Goal: Task Accomplishment & Management: Manage account settings

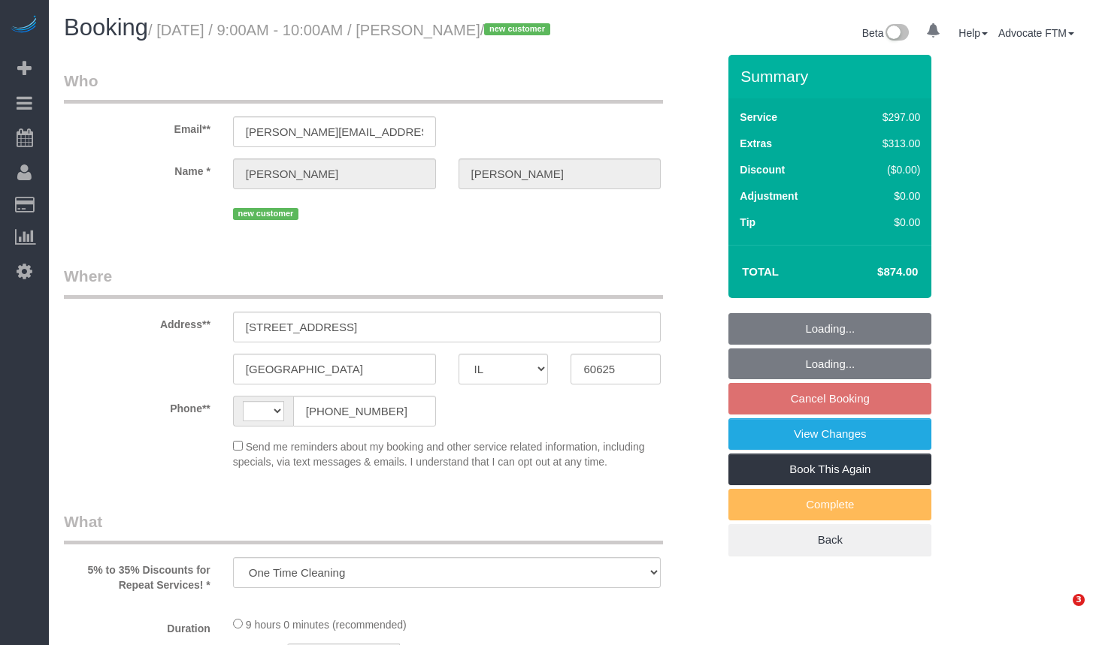
select select "IL"
select select "number:1"
select select "number:58"
select select "number:139"
select select "number:106"
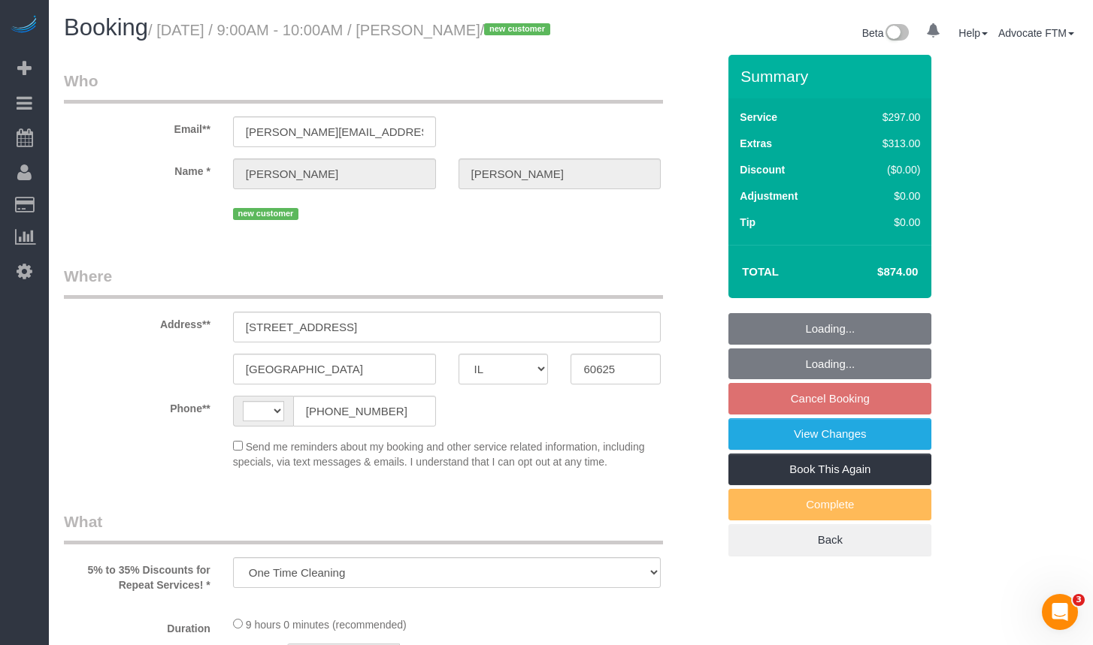
select select "string:[GEOGRAPHIC_DATA]"
select select "514"
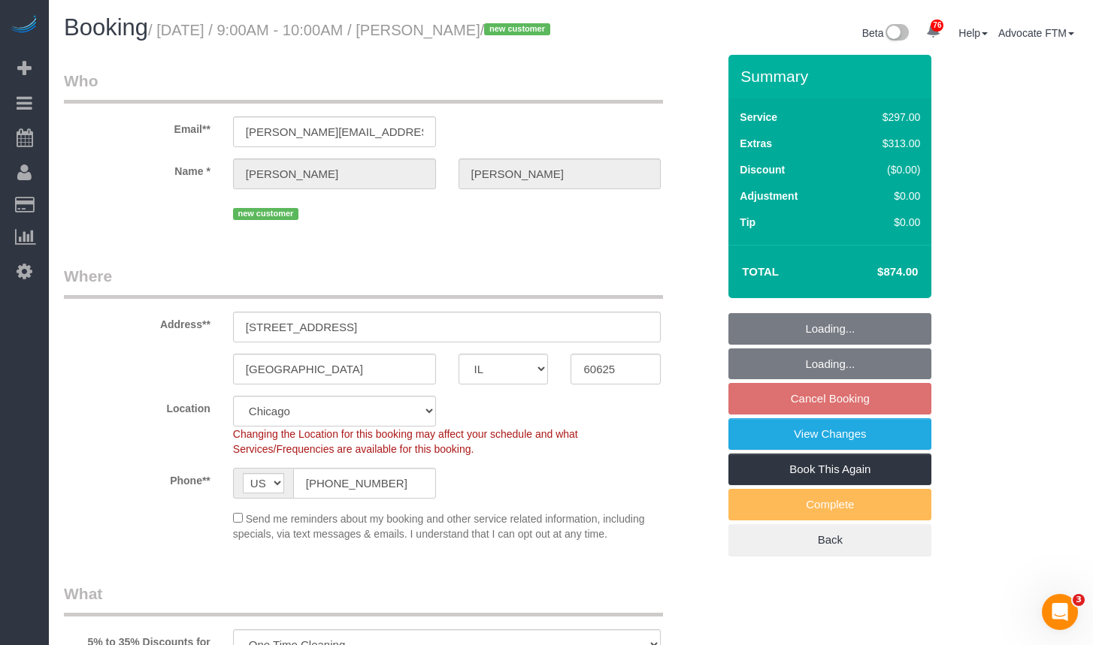
select select "object:1235"
select select "spot1"
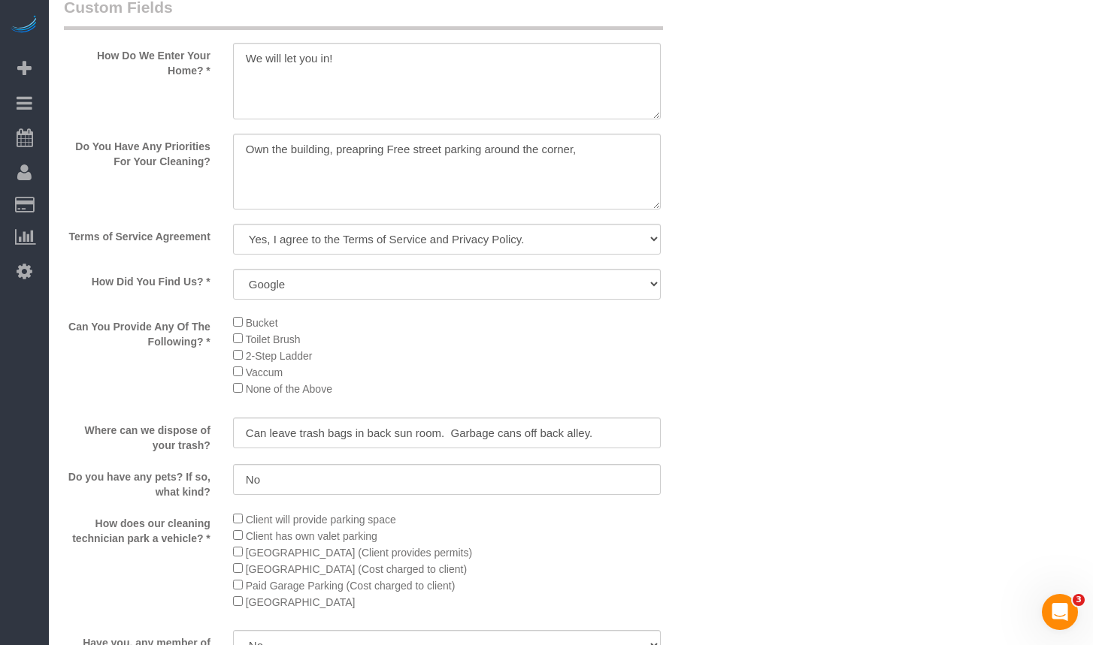
scroll to position [1946, 0]
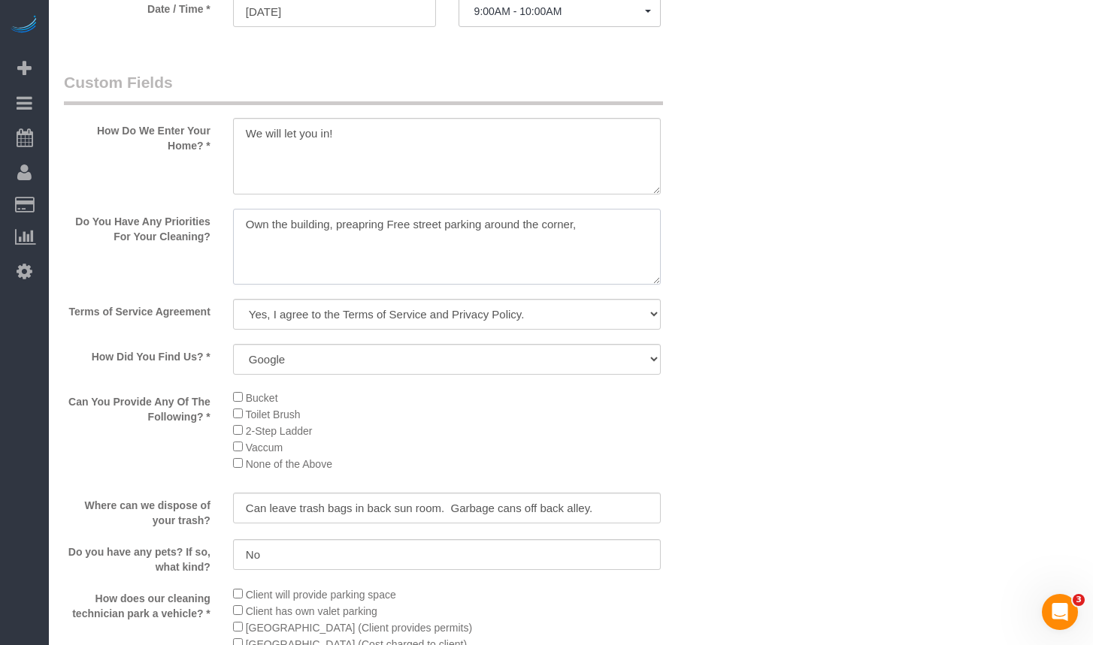
click at [581, 248] on textarea at bounding box center [447, 247] width 428 height 77
click at [412, 262] on textarea at bounding box center [447, 247] width 428 height 77
type textarea "Own the building, preparing to rent the place. Free street parking around the c…"
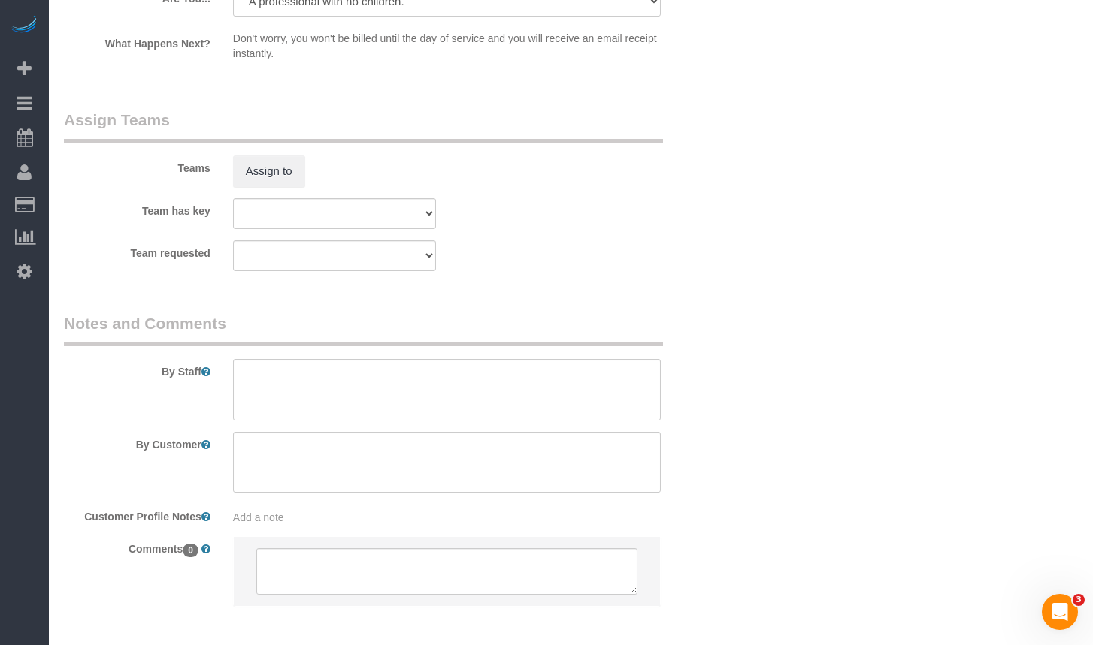
scroll to position [2848, 0]
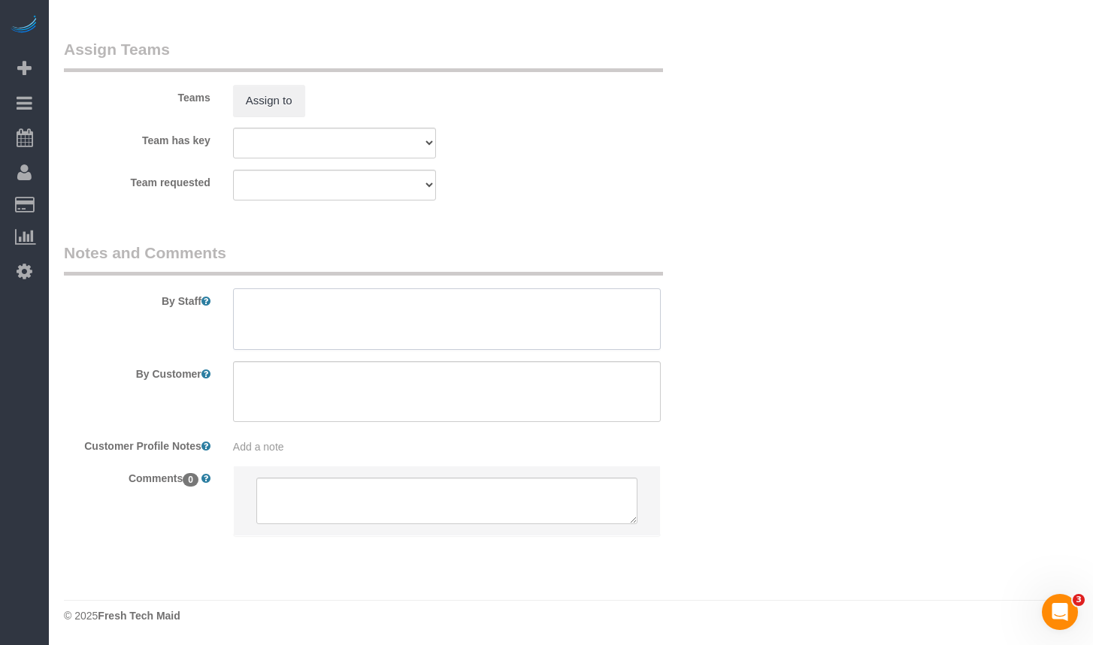
click at [378, 341] on textarea at bounding box center [447, 320] width 428 height 62
paste textarea "Initial Cleaning for a weekly cleaning. Partial Cleaning. 1). General Cleaning.…"
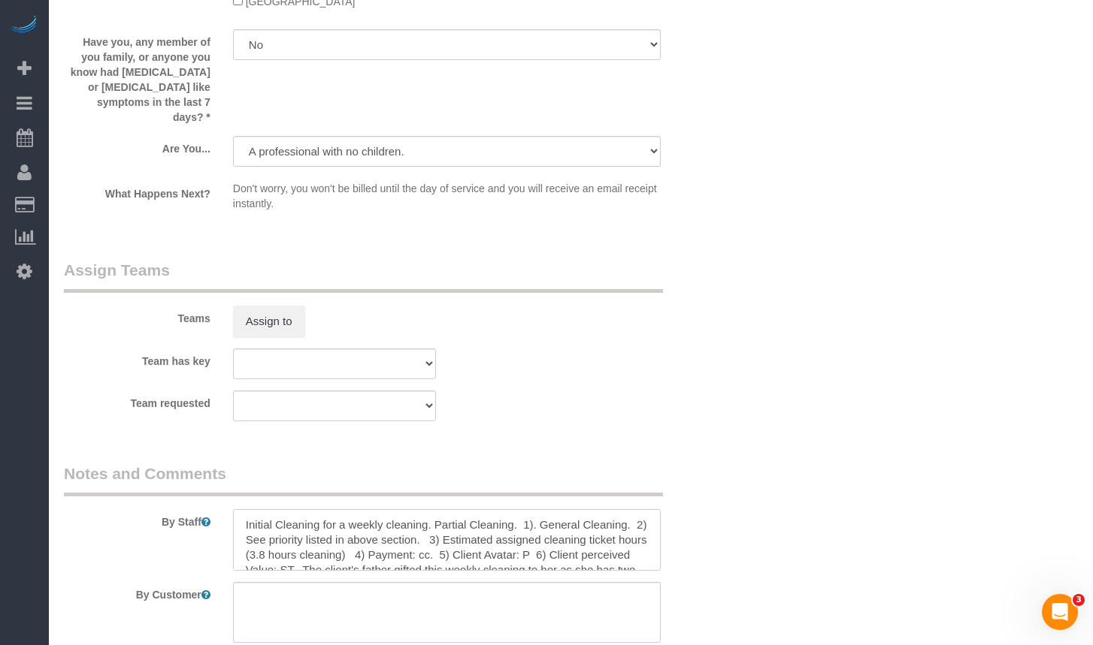
scroll to position [2773, 0]
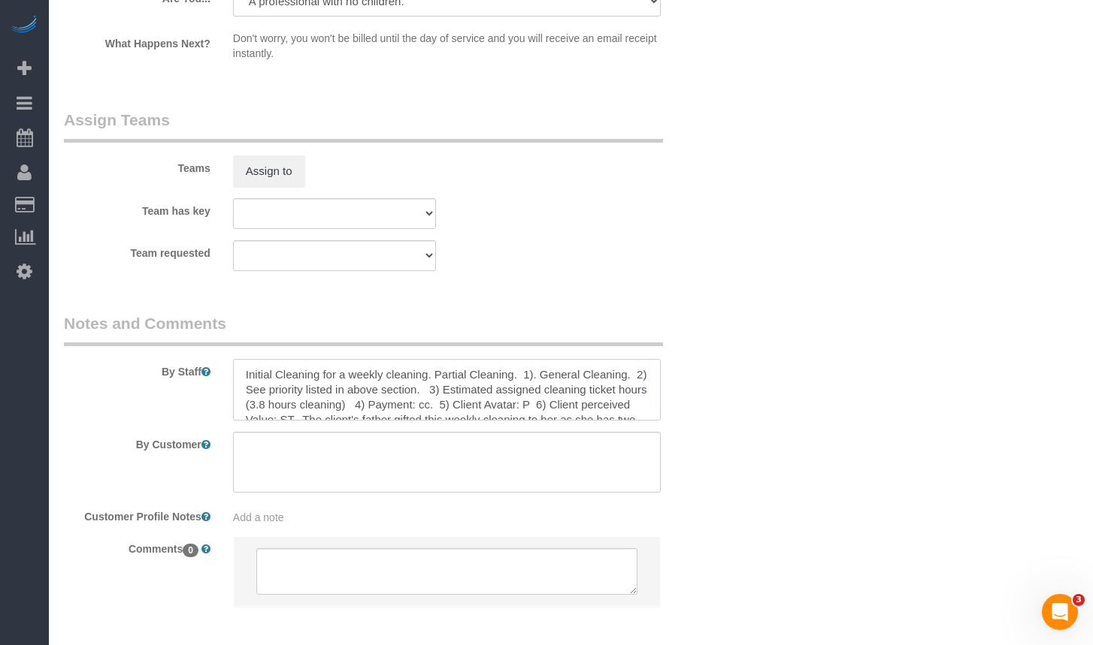
drag, startPoint x: 320, startPoint y: 379, endPoint x: 506, endPoint y: 378, distance: 185.6
click at [506, 378] on textarea at bounding box center [447, 390] width 428 height 62
click at [500, 379] on textarea at bounding box center [447, 390] width 428 height 62
click at [601, 398] on textarea at bounding box center [447, 390] width 428 height 62
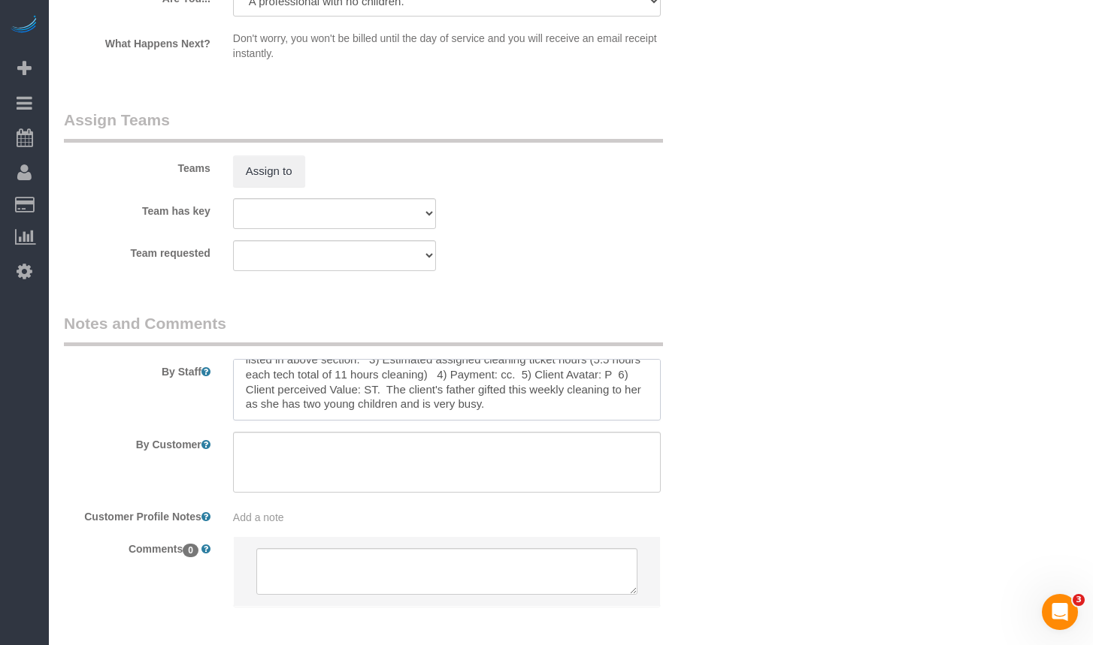
scroll to position [17, 0]
click at [601, 395] on textarea at bounding box center [447, 390] width 428 height 62
drag, startPoint x: 384, startPoint y: 410, endPoint x: 522, endPoint y: 455, distance: 145.2
click at [522, 455] on sui-booking-comments "By Staff By Customer Customer Profile Notes Add a note Comments 0" at bounding box center [390, 468] width 653 height 310
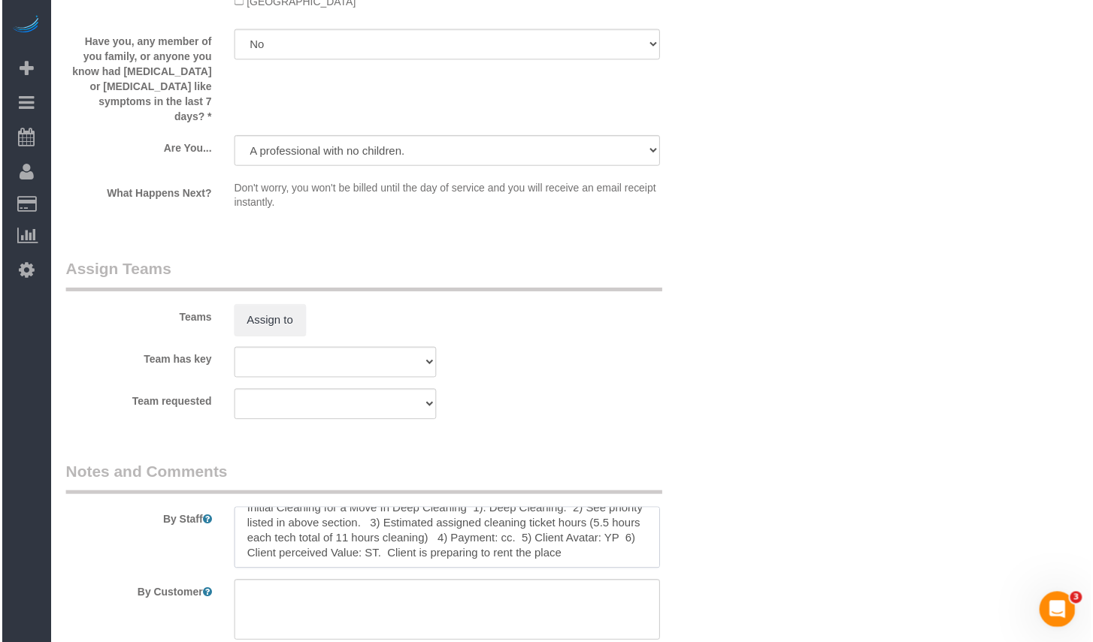
scroll to position [2848, 0]
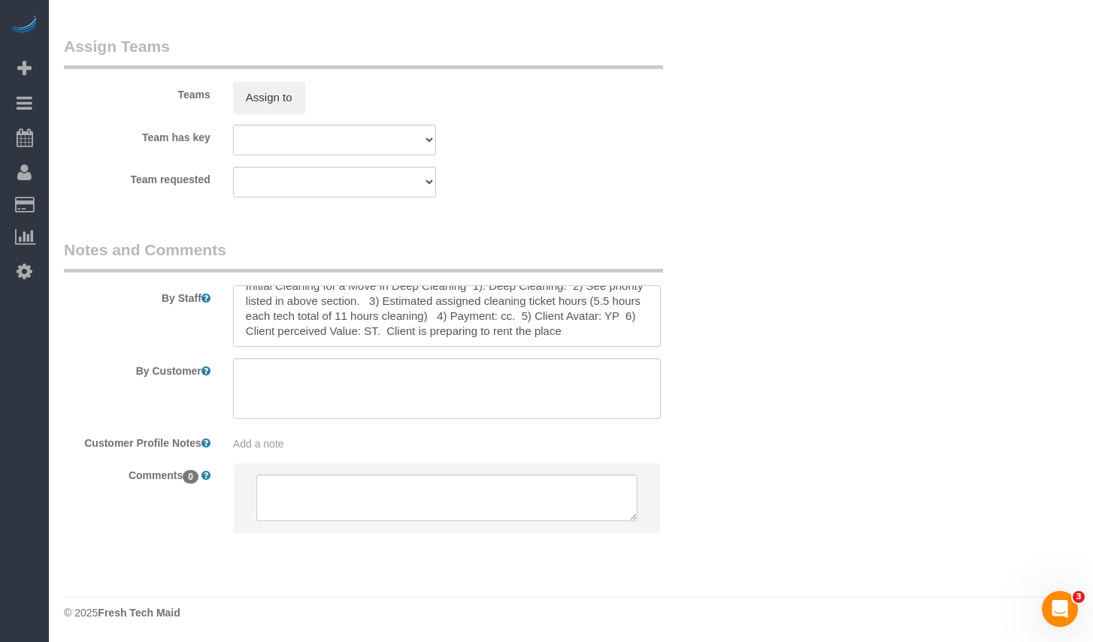
type textarea "Initial Cleaning for a Move In Deep Cleaning 1). Deep Cleaning. 2) See priority…"
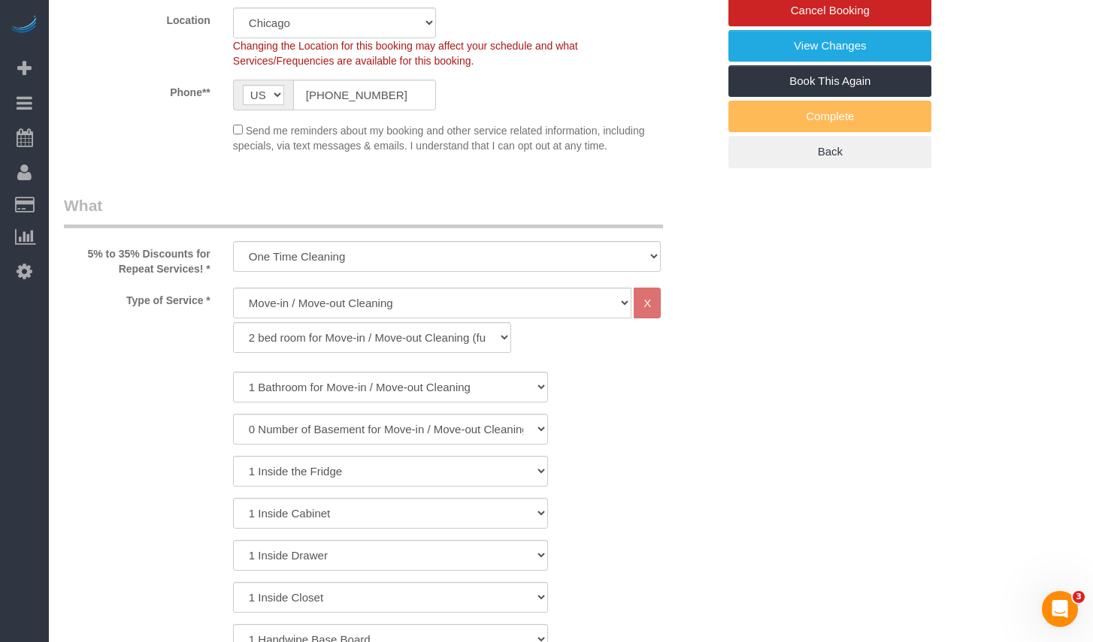
scroll to position [0, 0]
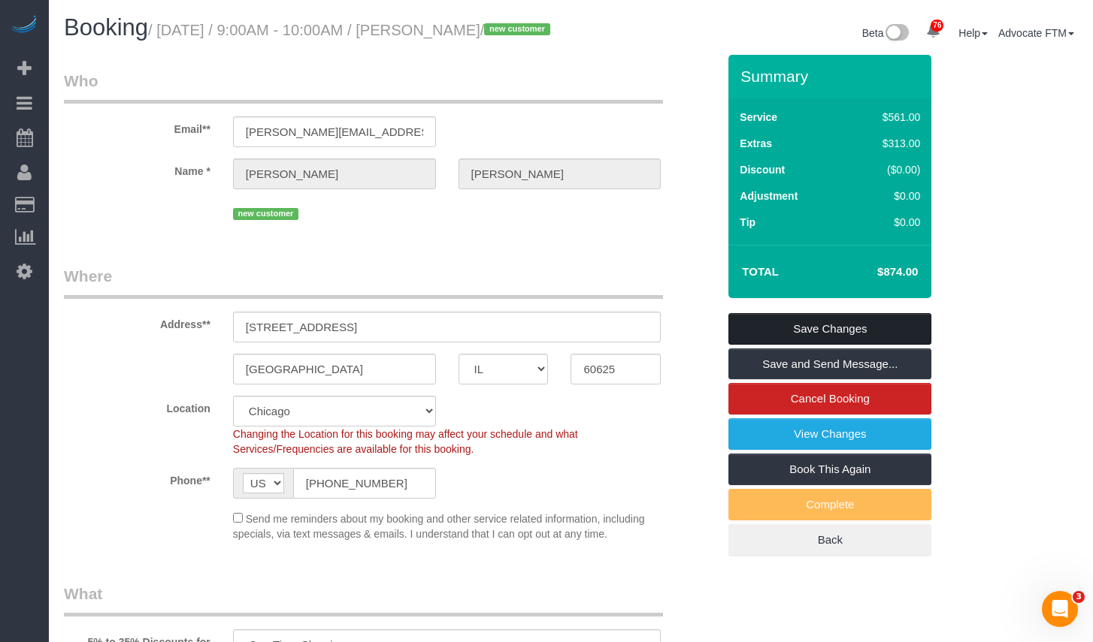
click at [863, 345] on link "Save Changes" at bounding box center [829, 329] width 203 height 32
